Goal: Task Accomplishment & Management: Use online tool/utility

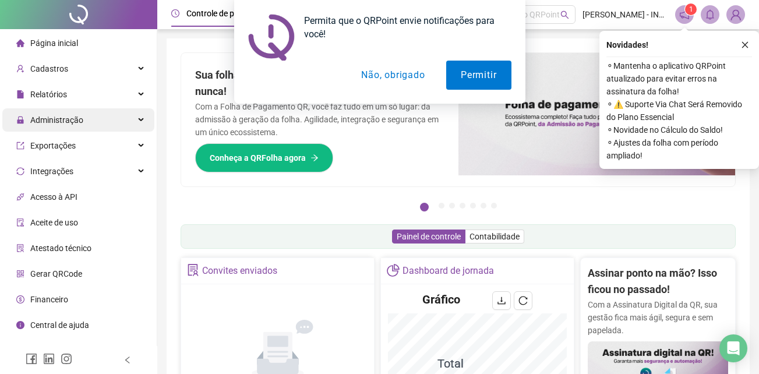
click at [69, 119] on span "Administração" at bounding box center [56, 119] width 53 height 9
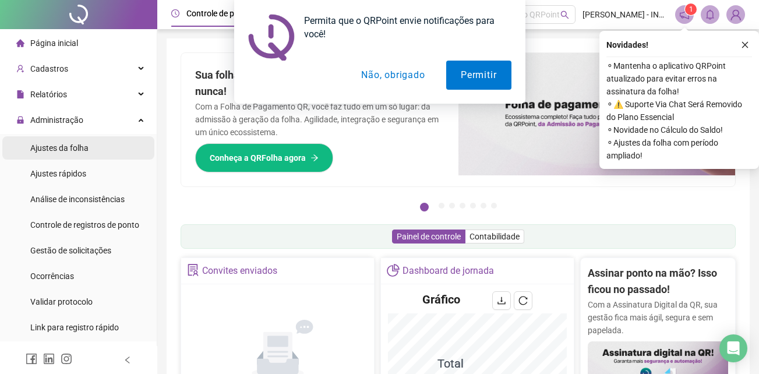
click at [98, 149] on li "Ajustes da folha" at bounding box center [78, 147] width 152 height 23
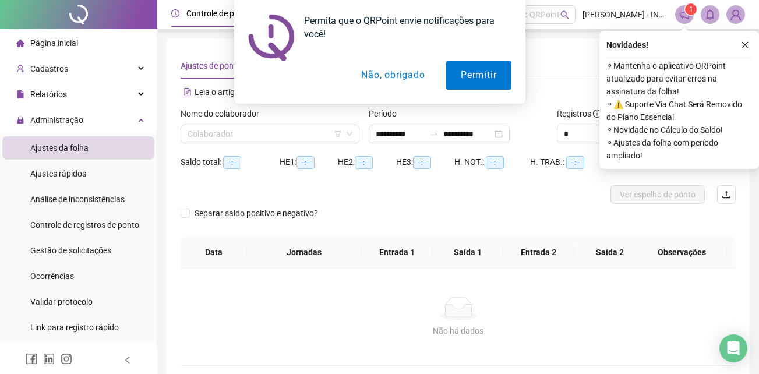
type input "**********"
click at [408, 84] on button "Não, obrigado" at bounding box center [393, 75] width 93 height 29
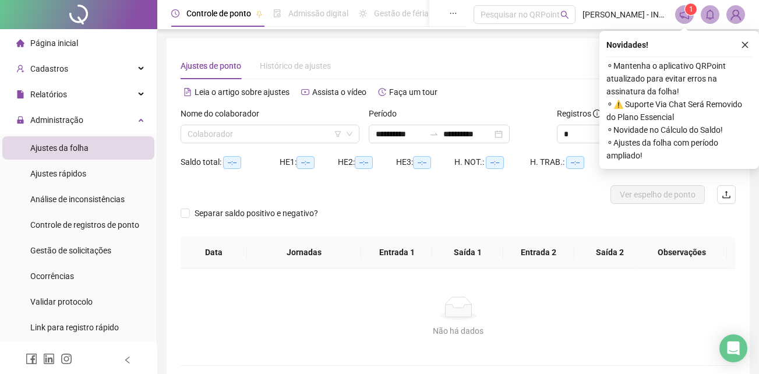
click at [744, 50] on button "button" at bounding box center [745, 45] width 14 height 14
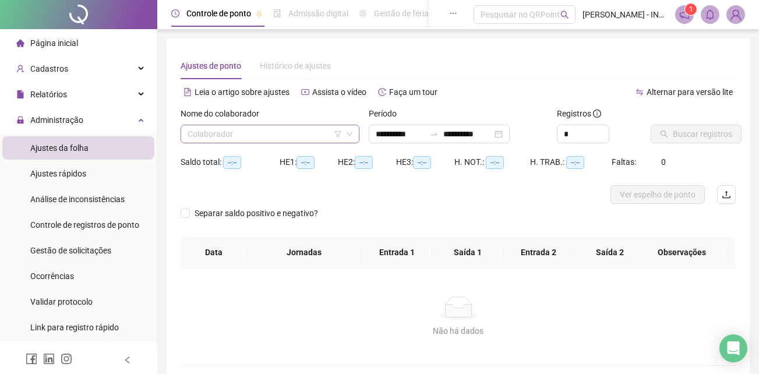
click at [252, 127] on input "search" at bounding box center [265, 133] width 154 height 17
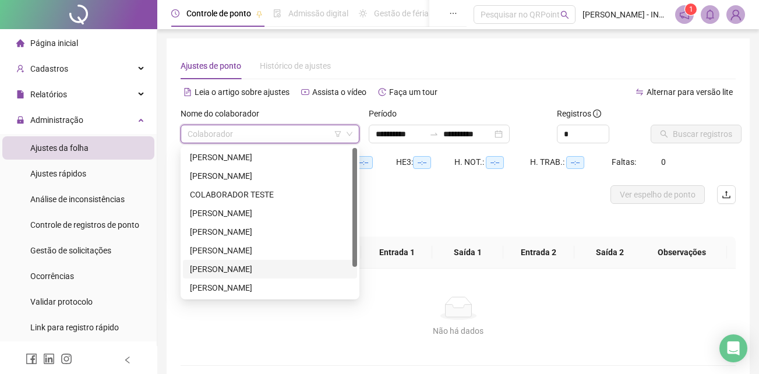
click at [229, 264] on div "[PERSON_NAME]" at bounding box center [270, 269] width 160 height 13
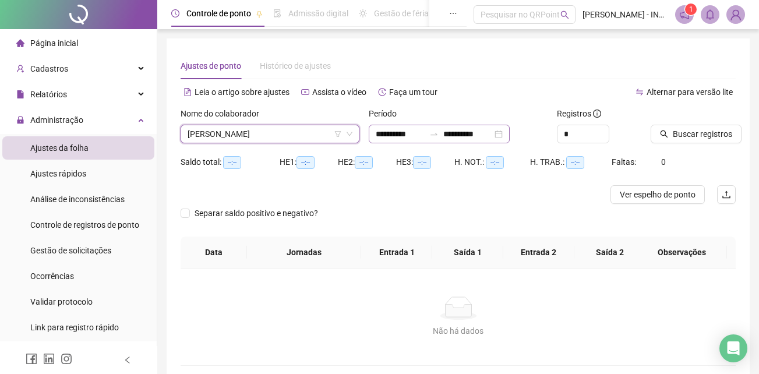
click at [510, 135] on div "**********" at bounding box center [439, 134] width 141 height 19
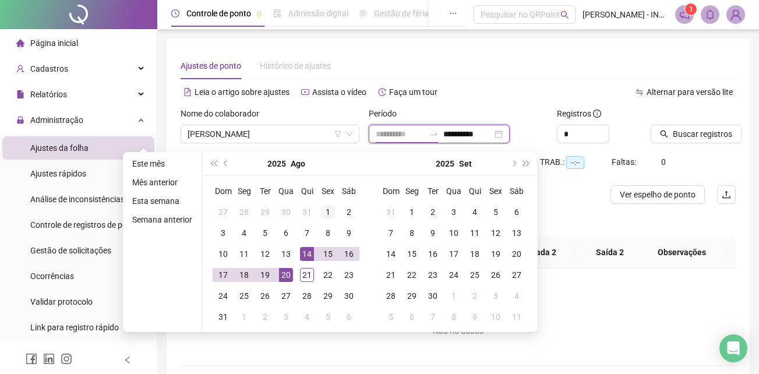
type input "**********"
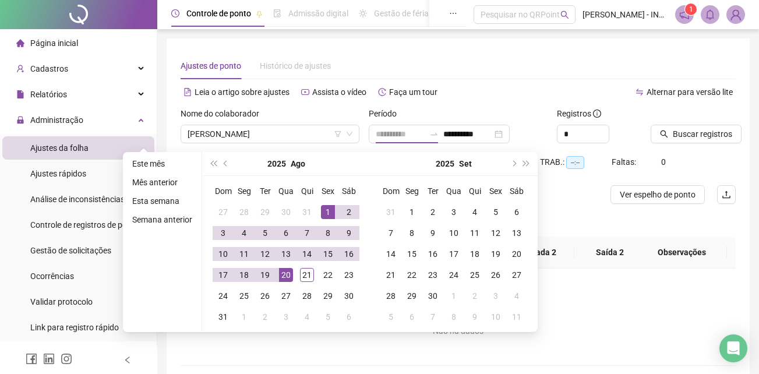
click at [329, 207] on div "1" at bounding box center [328, 212] width 14 height 14
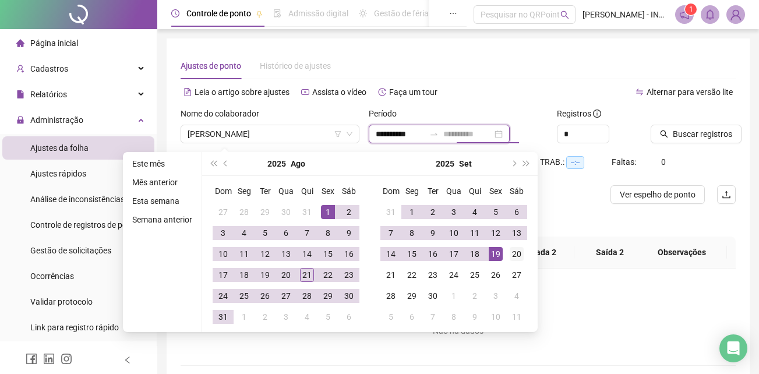
type input "**********"
click at [510, 252] on div "20" at bounding box center [517, 254] width 14 height 14
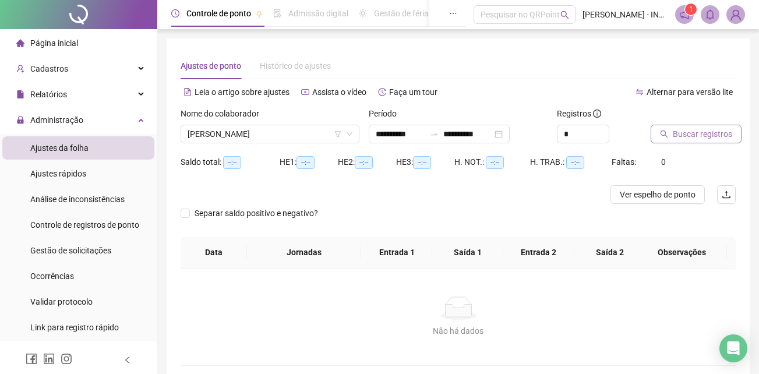
click at [683, 139] on span "Buscar registros" at bounding box center [702, 134] width 59 height 13
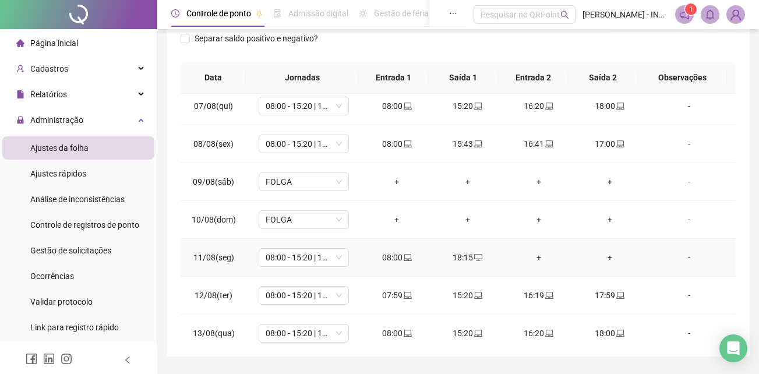
scroll to position [233, 0]
click at [682, 260] on div "-" at bounding box center [689, 258] width 69 height 13
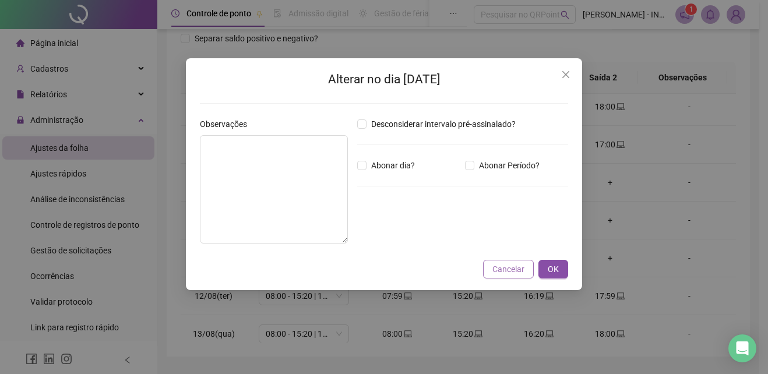
click at [514, 273] on span "Cancelar" at bounding box center [508, 269] width 32 height 13
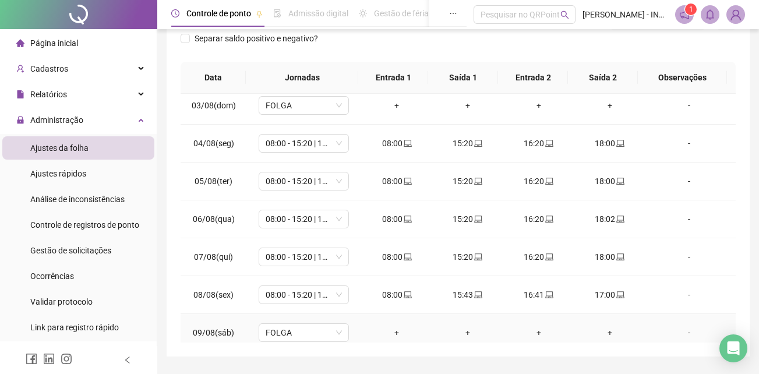
scroll to position [0, 0]
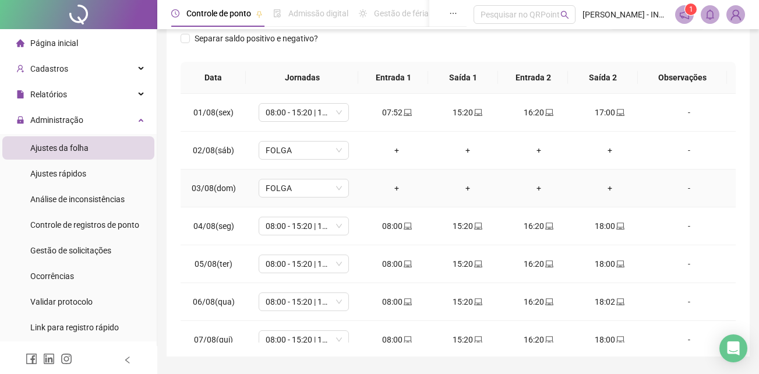
click at [682, 187] on div "-" at bounding box center [689, 188] width 69 height 13
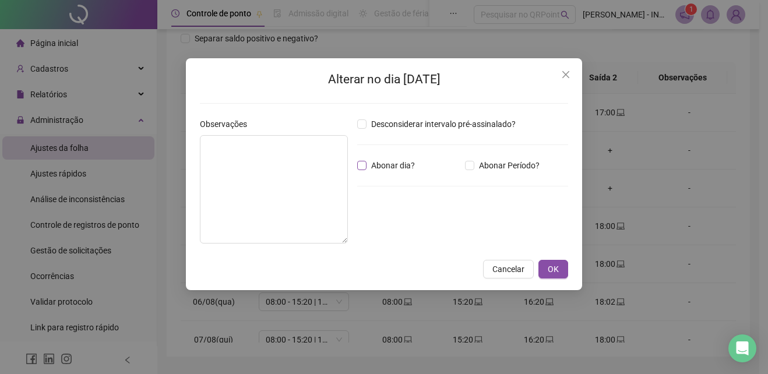
click at [384, 168] on span "Abonar dia?" at bounding box center [392, 165] width 53 height 13
click at [391, 167] on span "Abonar dia?" at bounding box center [392, 165] width 53 height 13
click at [570, 66] on button "Close" at bounding box center [565, 74] width 19 height 19
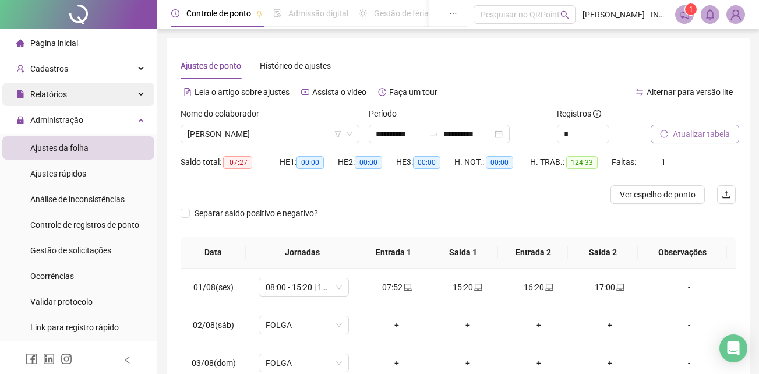
click at [93, 89] on div "Relatórios" at bounding box center [78, 94] width 152 height 23
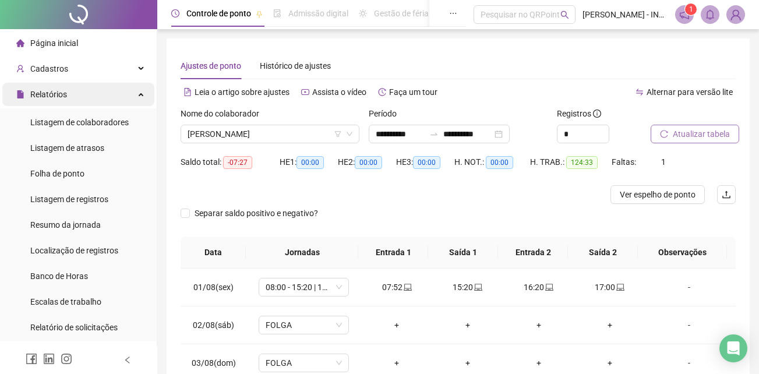
click at [93, 96] on div "Relatórios" at bounding box center [78, 94] width 152 height 23
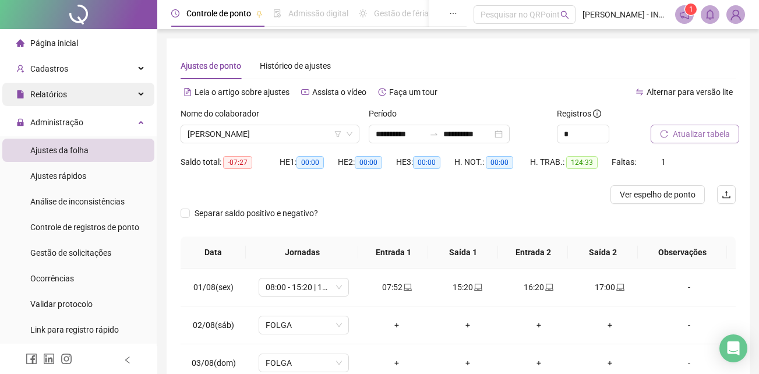
click at [93, 96] on div "Relatórios" at bounding box center [78, 94] width 152 height 23
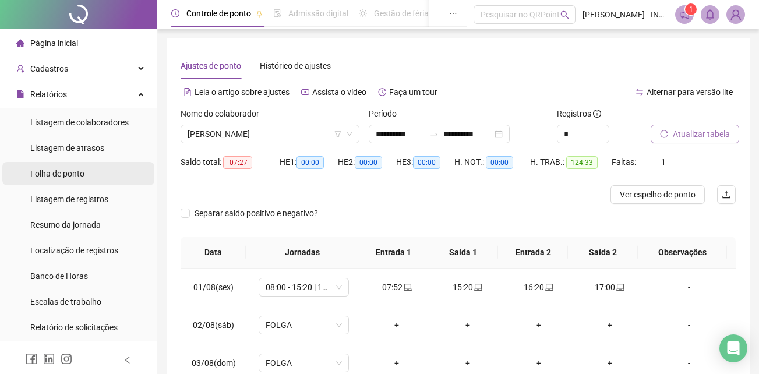
click at [76, 164] on div "Folha de ponto" at bounding box center [57, 173] width 54 height 23
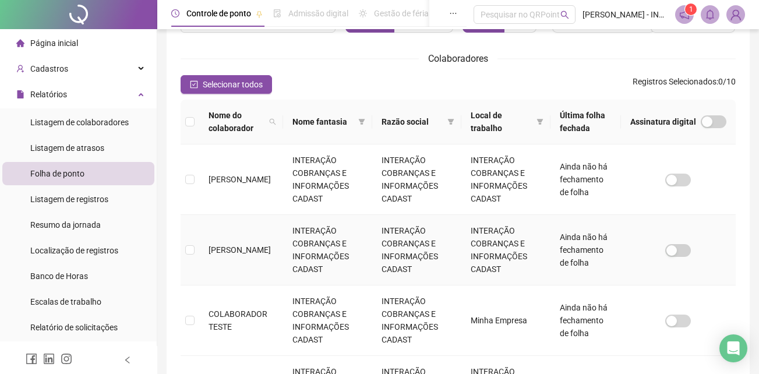
click at [195, 248] on td at bounding box center [190, 250] width 19 height 70
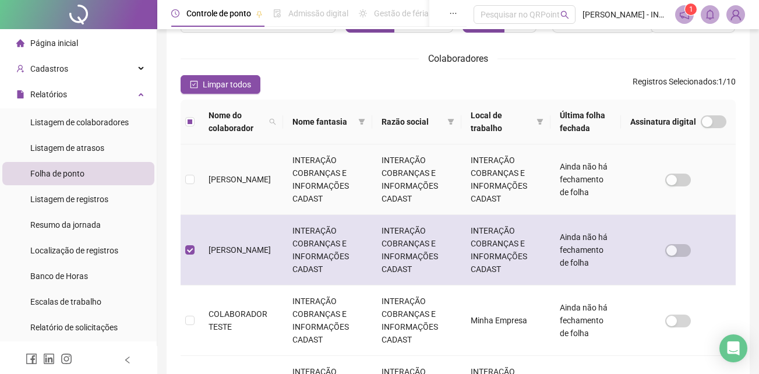
scroll to position [52, 0]
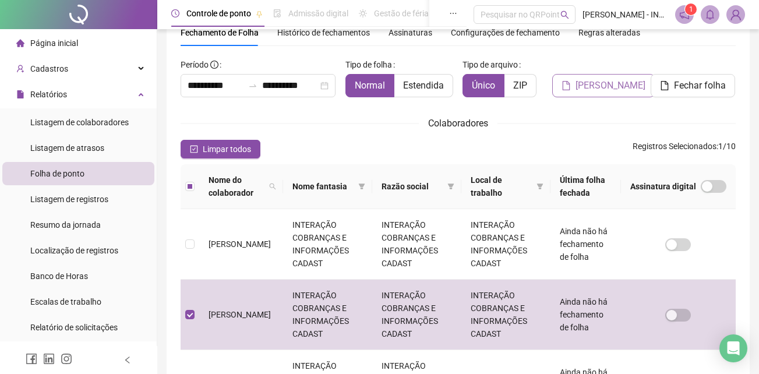
click at [612, 84] on span "[PERSON_NAME]" at bounding box center [611, 86] width 70 height 14
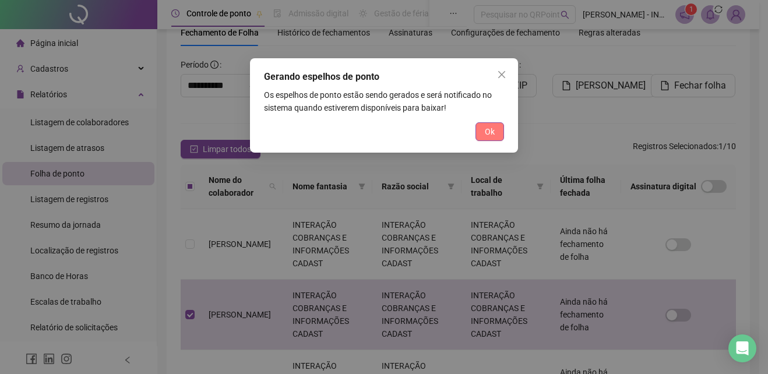
click at [499, 125] on button "Ok" at bounding box center [489, 131] width 29 height 19
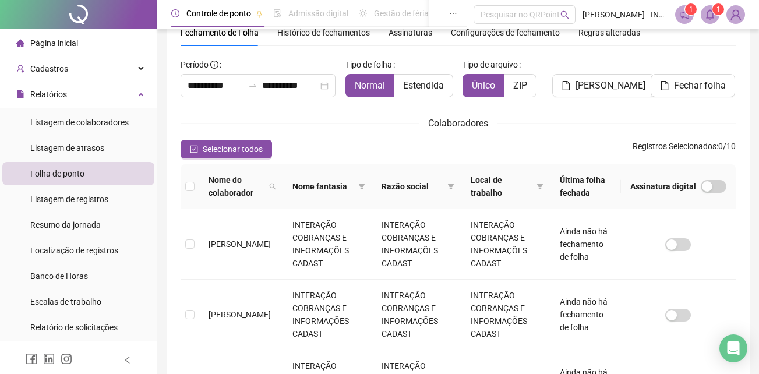
click at [712, 15] on icon "bell" at bounding box center [710, 14] width 10 height 10
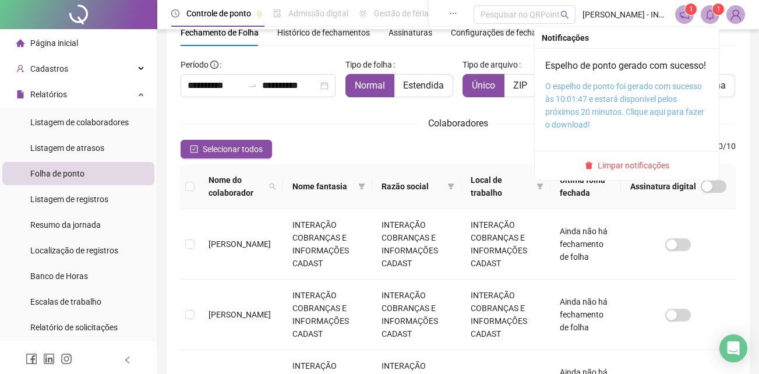
click at [619, 95] on link "O espelho de ponto foi gerado com sucesso às 10:01:47 e estará disponível pelos…" at bounding box center [624, 106] width 159 height 48
click at [604, 104] on link "O espelho de ponto foi gerado com sucesso às 10:01:47 e estará disponível pelos…" at bounding box center [624, 106] width 159 height 48
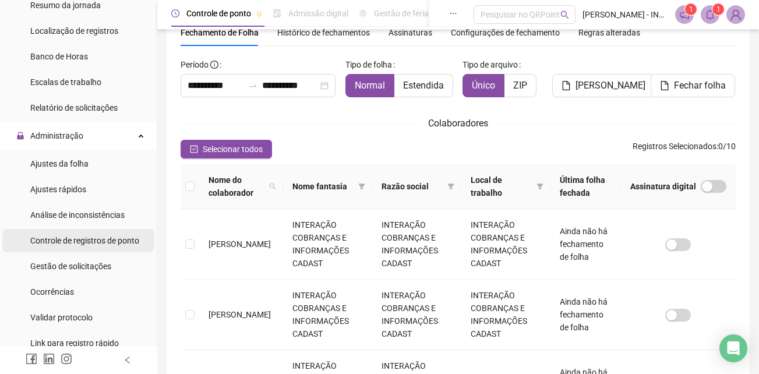
scroll to position [233, 0]
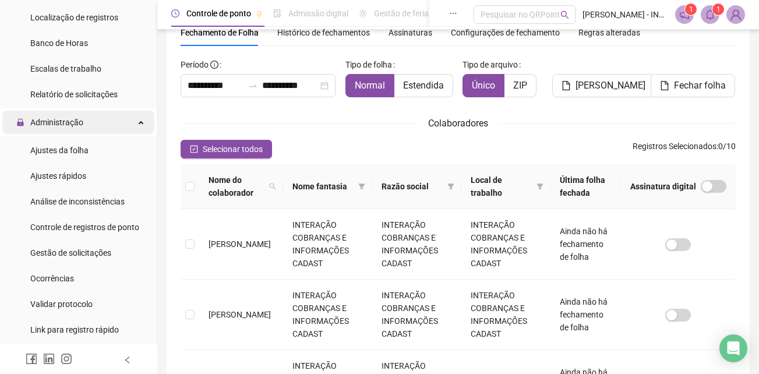
click at [67, 128] on span "Administração" at bounding box center [49, 122] width 67 height 23
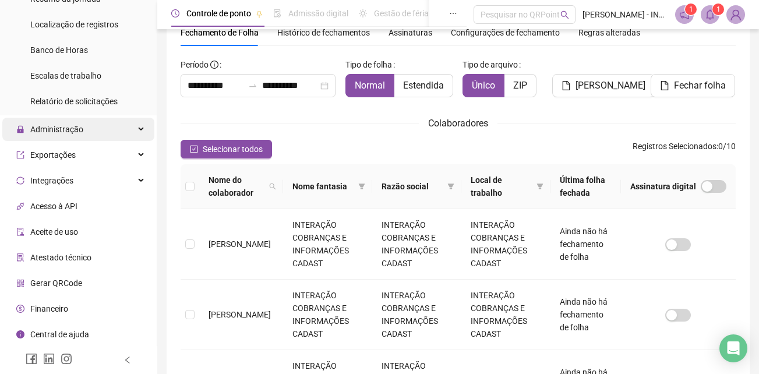
click at [67, 128] on span "Administração" at bounding box center [56, 129] width 53 height 9
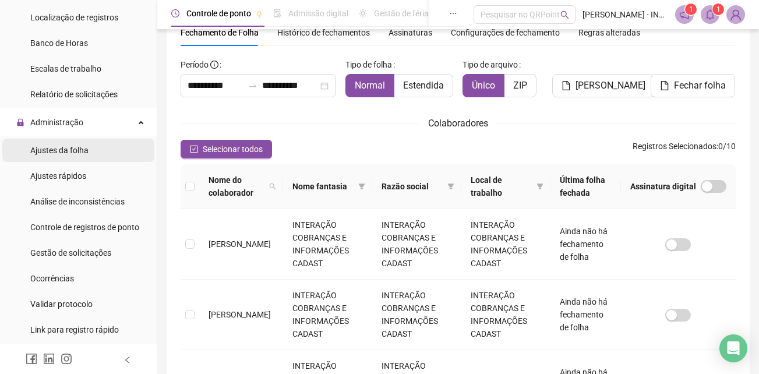
click at [63, 151] on span "Ajustes da folha" at bounding box center [59, 150] width 58 height 9
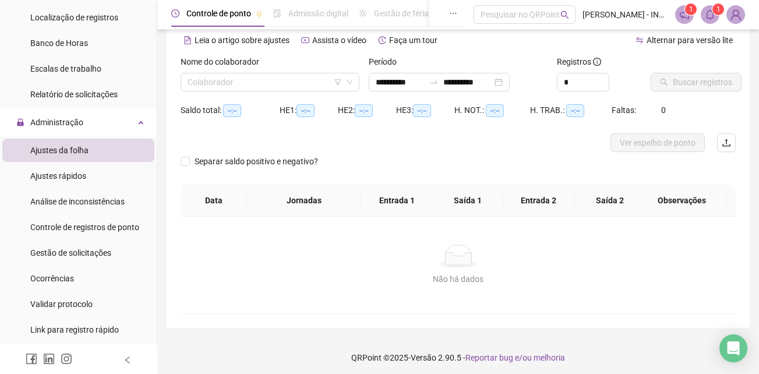
type input "**********"
click at [264, 80] on input "search" at bounding box center [265, 81] width 154 height 17
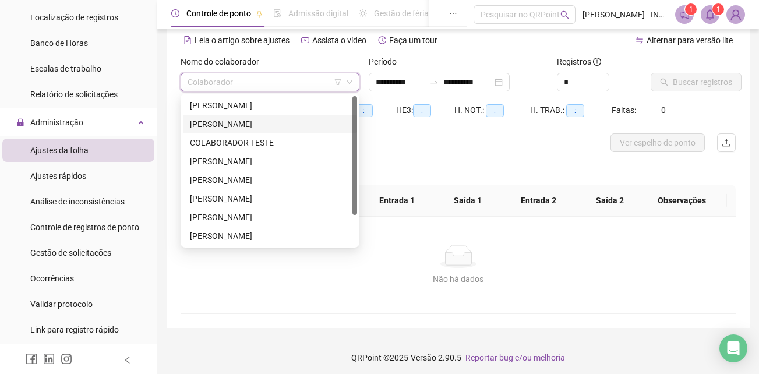
click at [245, 126] on div "[PERSON_NAME]" at bounding box center [270, 124] width 160 height 13
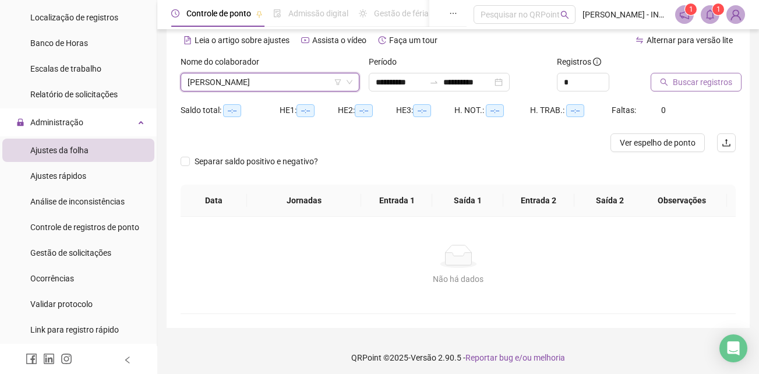
click at [717, 88] on span "Buscar registros" at bounding box center [702, 82] width 59 height 13
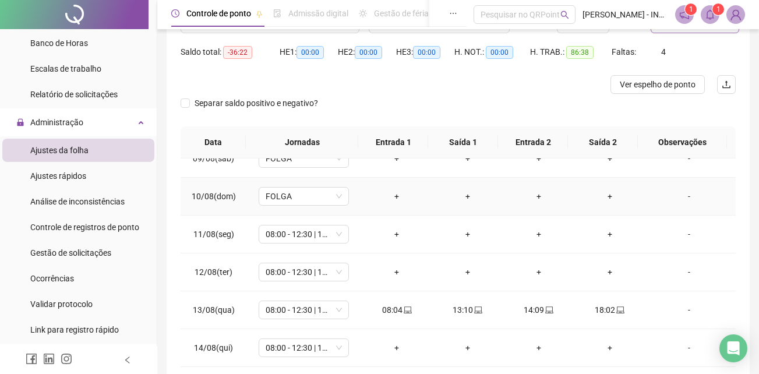
scroll to position [350, 0]
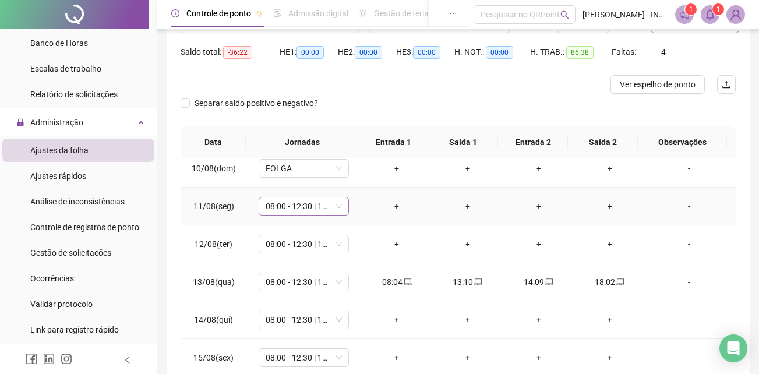
click at [324, 209] on span "08:00 - 12:30 | 13:30 - 18:00" at bounding box center [304, 205] width 76 height 17
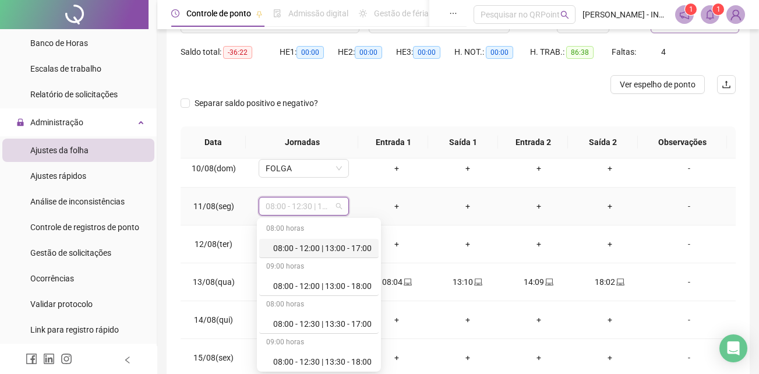
click at [324, 209] on span "08:00 - 12:30 | 13:30 - 18:00" at bounding box center [304, 205] width 76 height 17
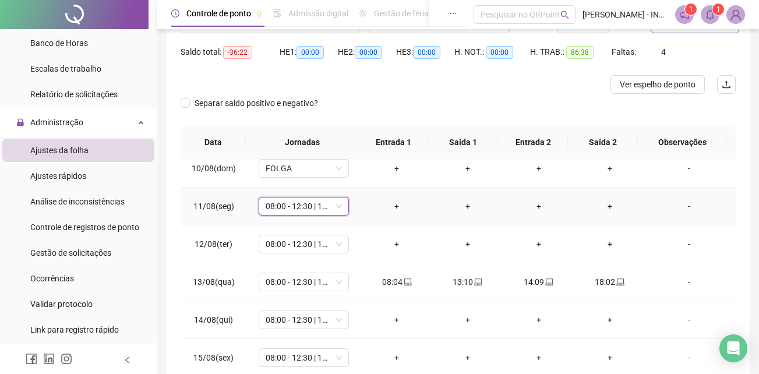
click at [680, 206] on div "-" at bounding box center [689, 206] width 69 height 13
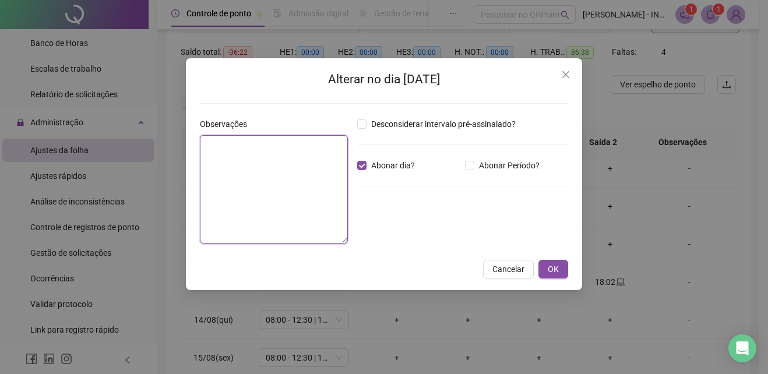
click at [271, 155] on textarea at bounding box center [274, 189] width 148 height 108
type textarea "**********"
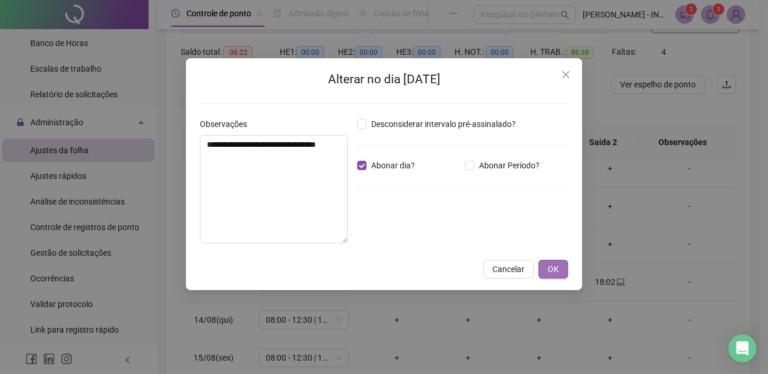
click at [548, 262] on button "OK" at bounding box center [553, 269] width 30 height 19
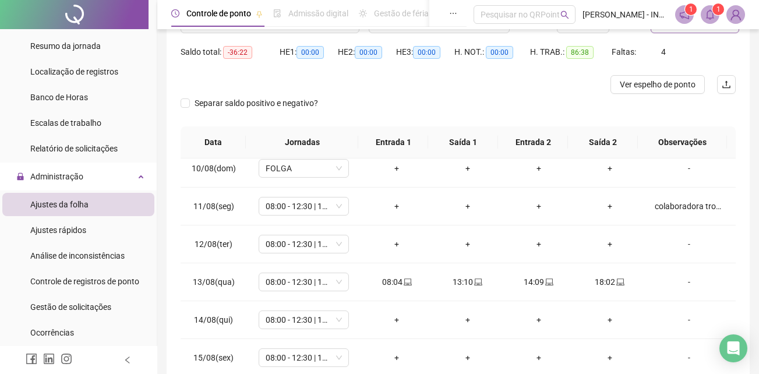
scroll to position [58, 0]
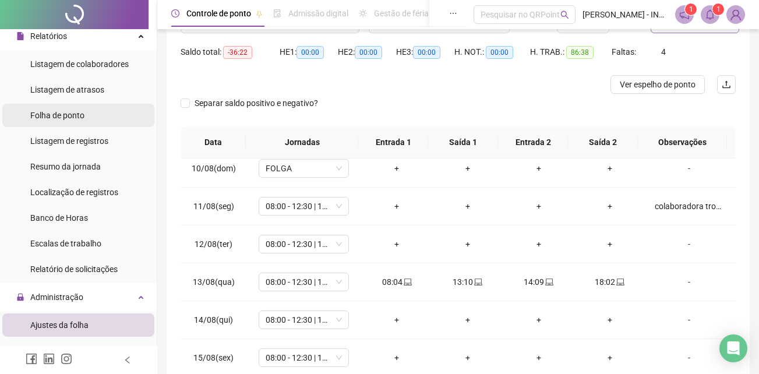
click at [71, 117] on span "Folha de ponto" at bounding box center [57, 115] width 54 height 9
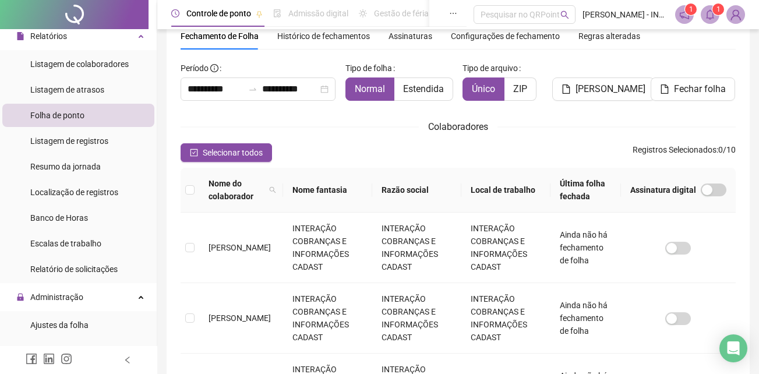
scroll to position [52, 0]
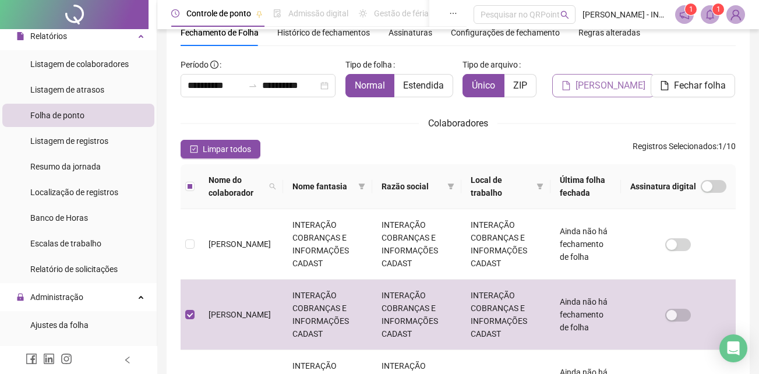
click at [593, 85] on span "[PERSON_NAME]" at bounding box center [611, 86] width 70 height 14
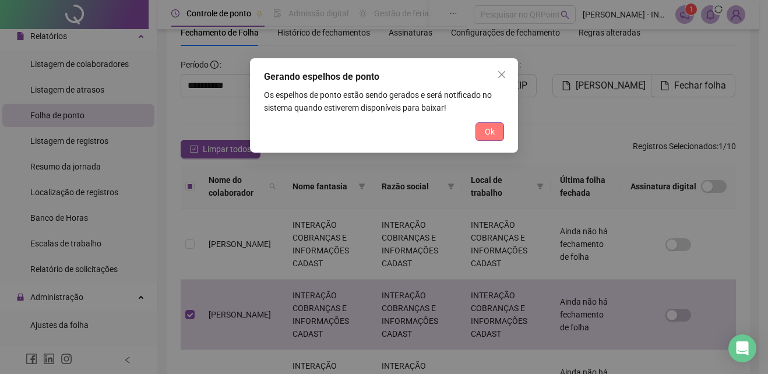
click at [488, 131] on span "Ok" at bounding box center [490, 131] width 10 height 13
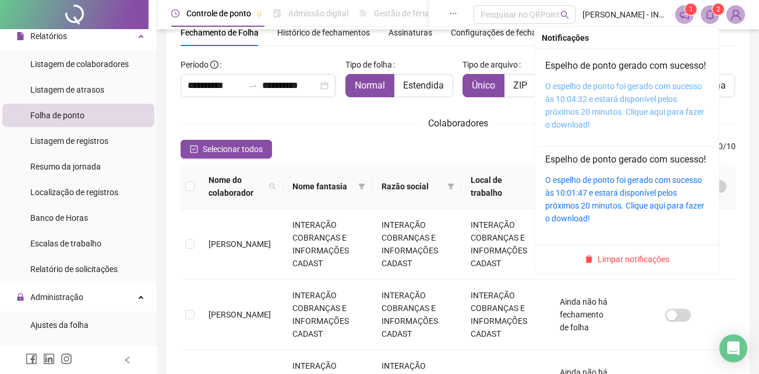
click at [609, 105] on link "O espelho de ponto foi gerado com sucesso às 10:04:32 e estará disponível pelos…" at bounding box center [624, 106] width 159 height 48
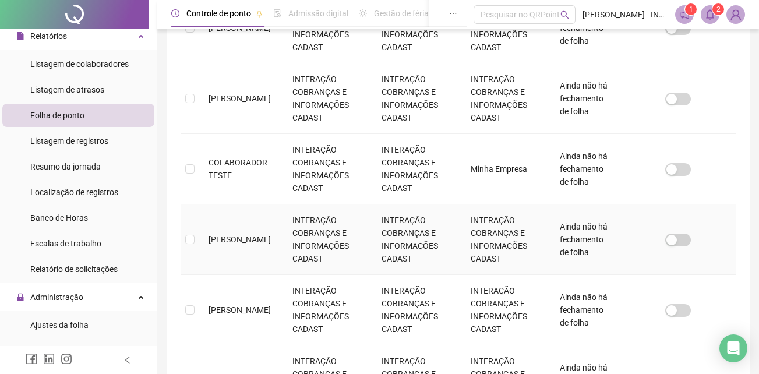
scroll to position [401, 0]
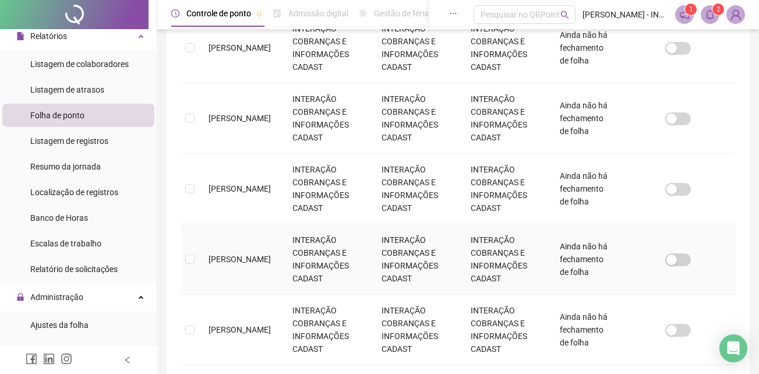
drag, startPoint x: 192, startPoint y: 266, endPoint x: 445, endPoint y: 237, distance: 254.4
click at [192, 266] on label at bounding box center [189, 259] width 9 height 13
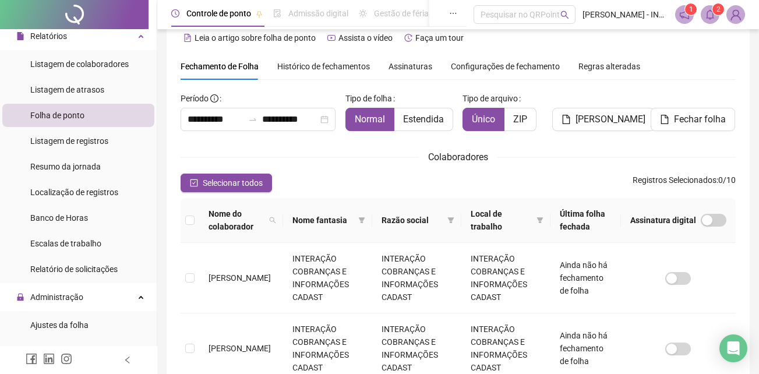
scroll to position [0, 0]
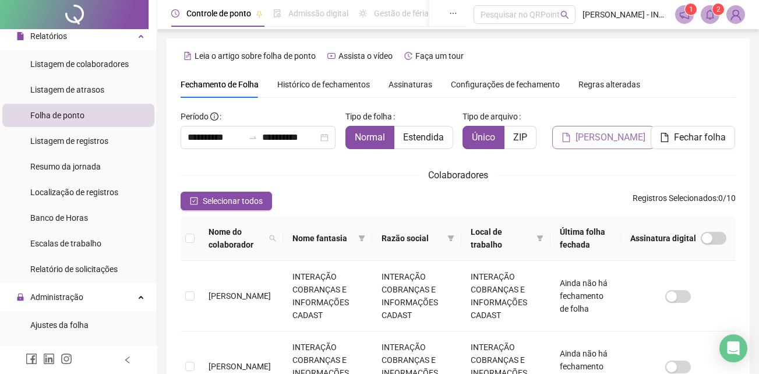
click at [594, 143] on span "[PERSON_NAME]" at bounding box center [611, 137] width 70 height 14
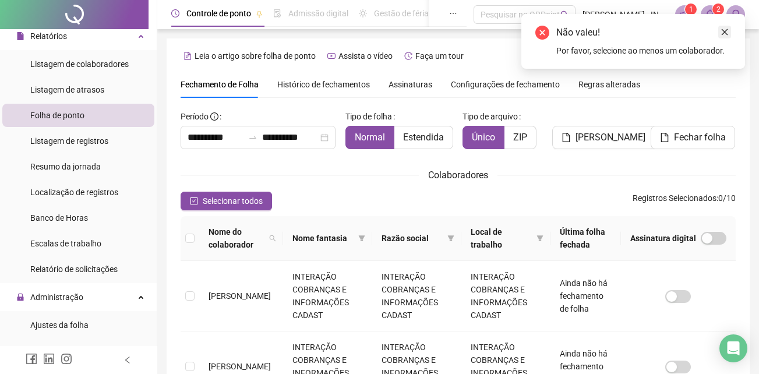
click at [722, 30] on icon "close" at bounding box center [725, 32] width 8 height 8
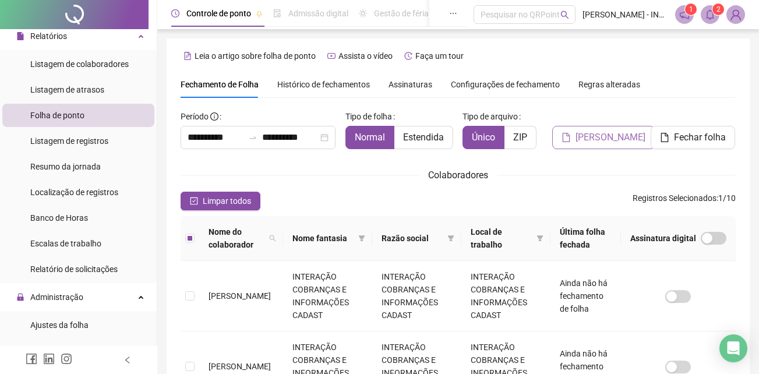
click at [601, 144] on span "[PERSON_NAME]" at bounding box center [611, 137] width 70 height 14
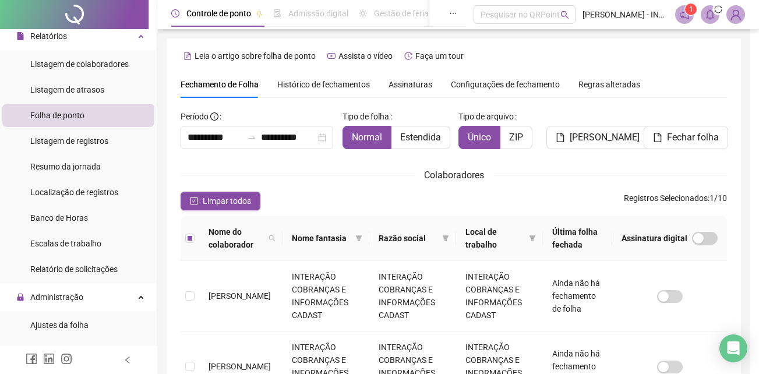
scroll to position [52, 0]
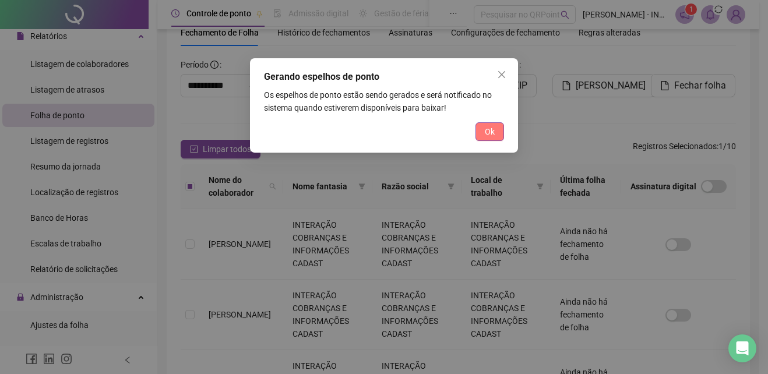
click at [483, 135] on button "Ok" at bounding box center [489, 131] width 29 height 19
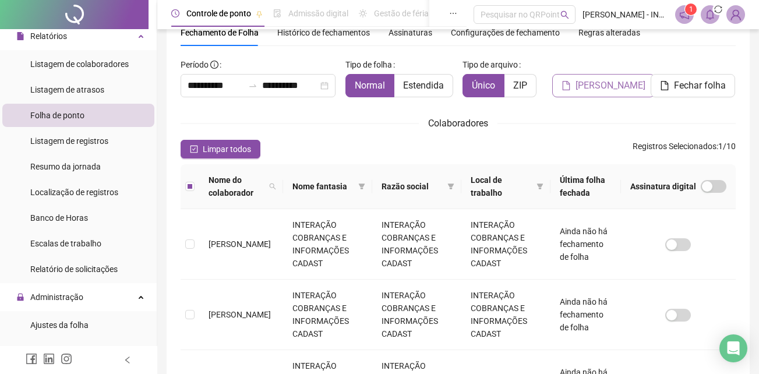
scroll to position [0, 0]
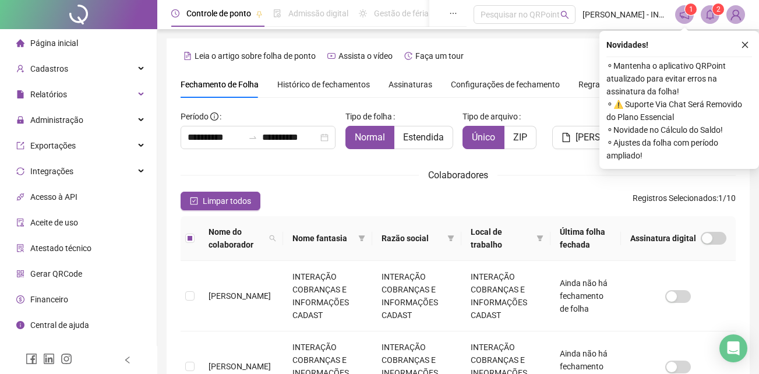
click at [746, 47] on icon "close" at bounding box center [745, 45] width 8 height 8
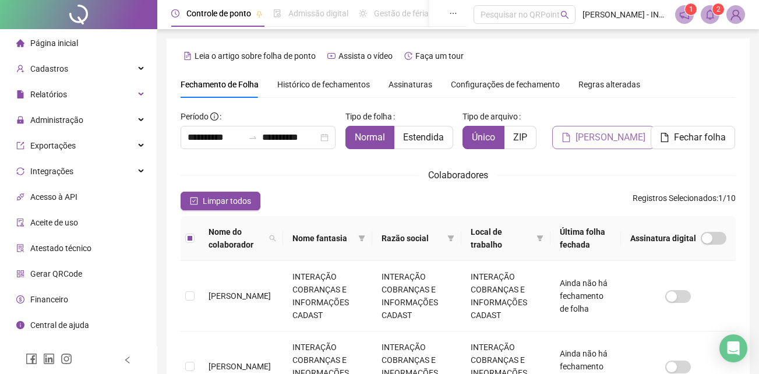
click at [600, 143] on span "[PERSON_NAME]" at bounding box center [611, 137] width 70 height 14
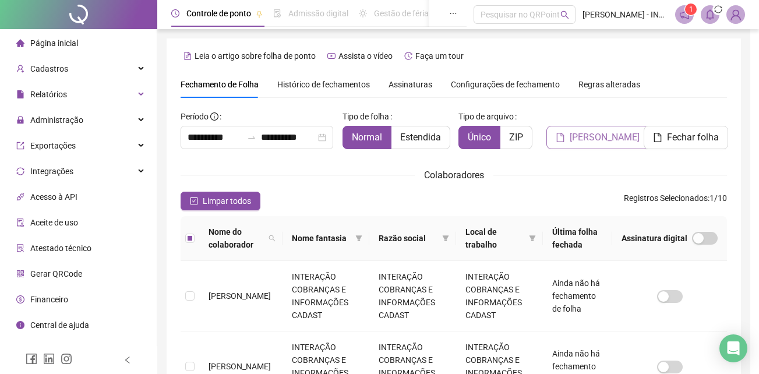
scroll to position [52, 0]
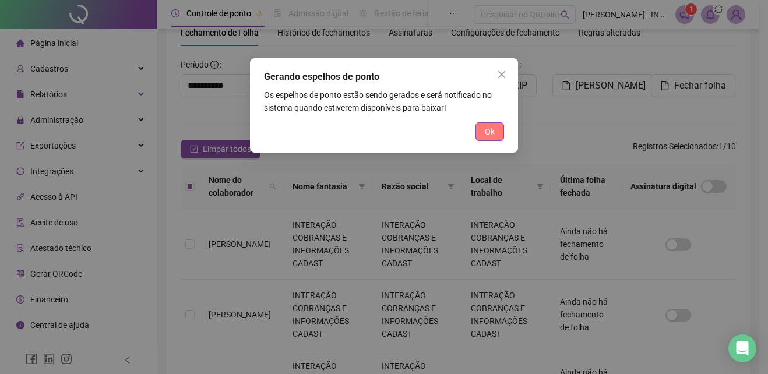
click at [491, 134] on span "Ok" at bounding box center [490, 131] width 10 height 13
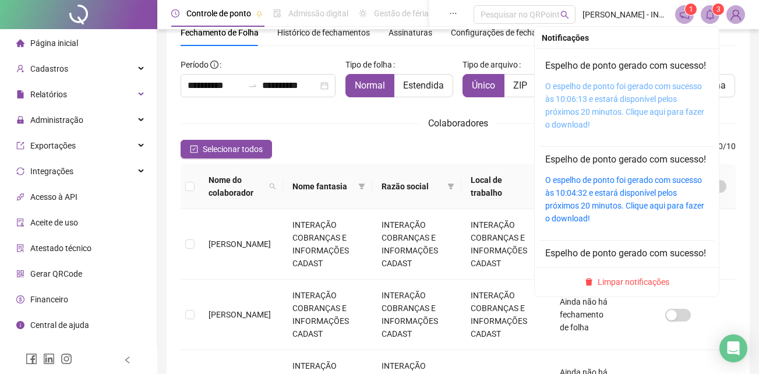
click at [625, 102] on link "O espelho de ponto foi gerado com sucesso às 10:06:13 e estará disponível pelos…" at bounding box center [624, 106] width 159 height 48
